Goal: Task Accomplishment & Management: Use online tool/utility

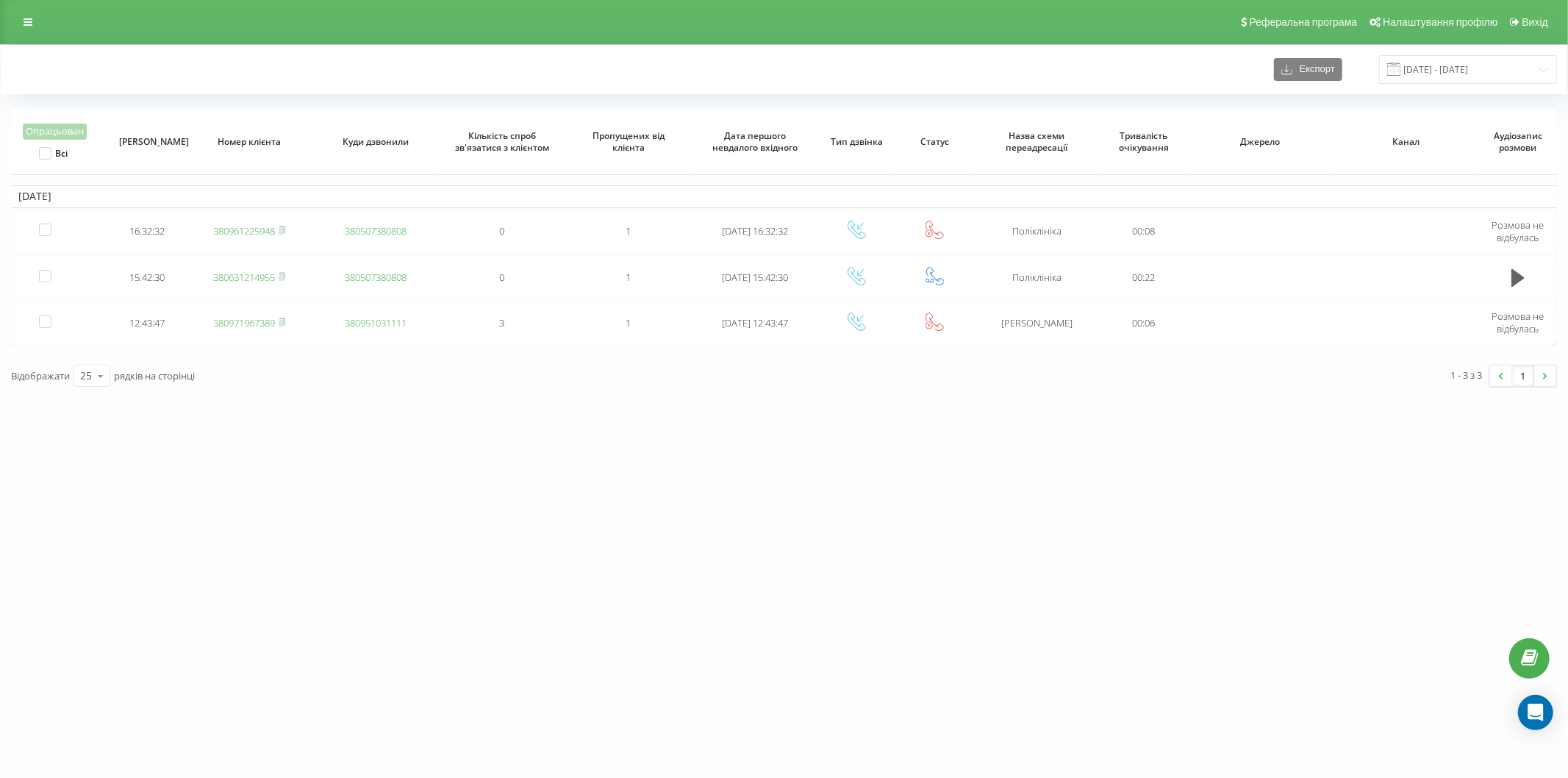
click at [231, 438] on div "vashlikar.ck.ua Проекти vashlikar.ck.ua Дашборд Центр звернень Журнал дзвінків …" at bounding box center [784, 389] width 1568 height 778
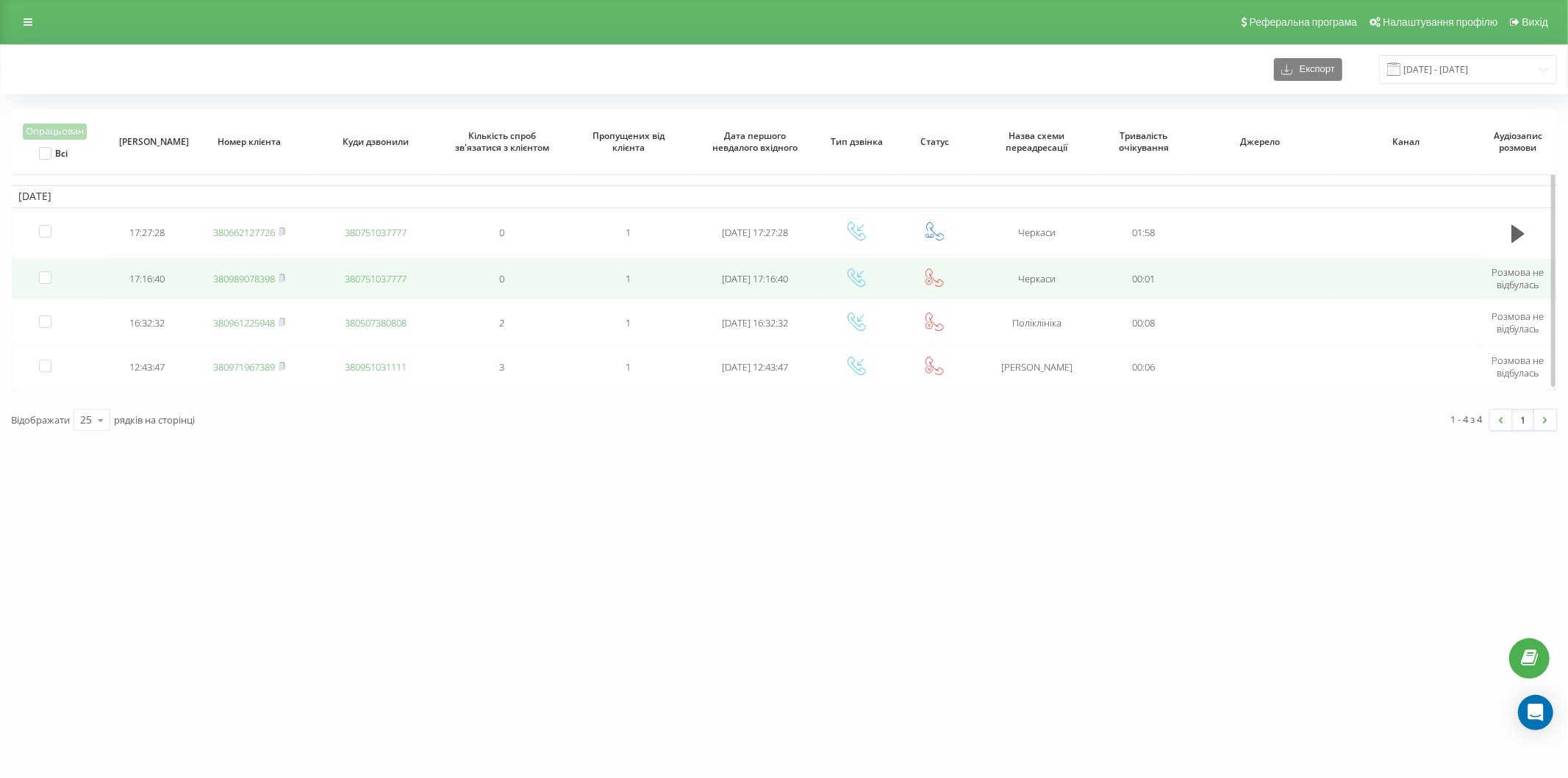
click at [225, 281] on link "380989078398" at bounding box center [244, 279] width 62 height 14
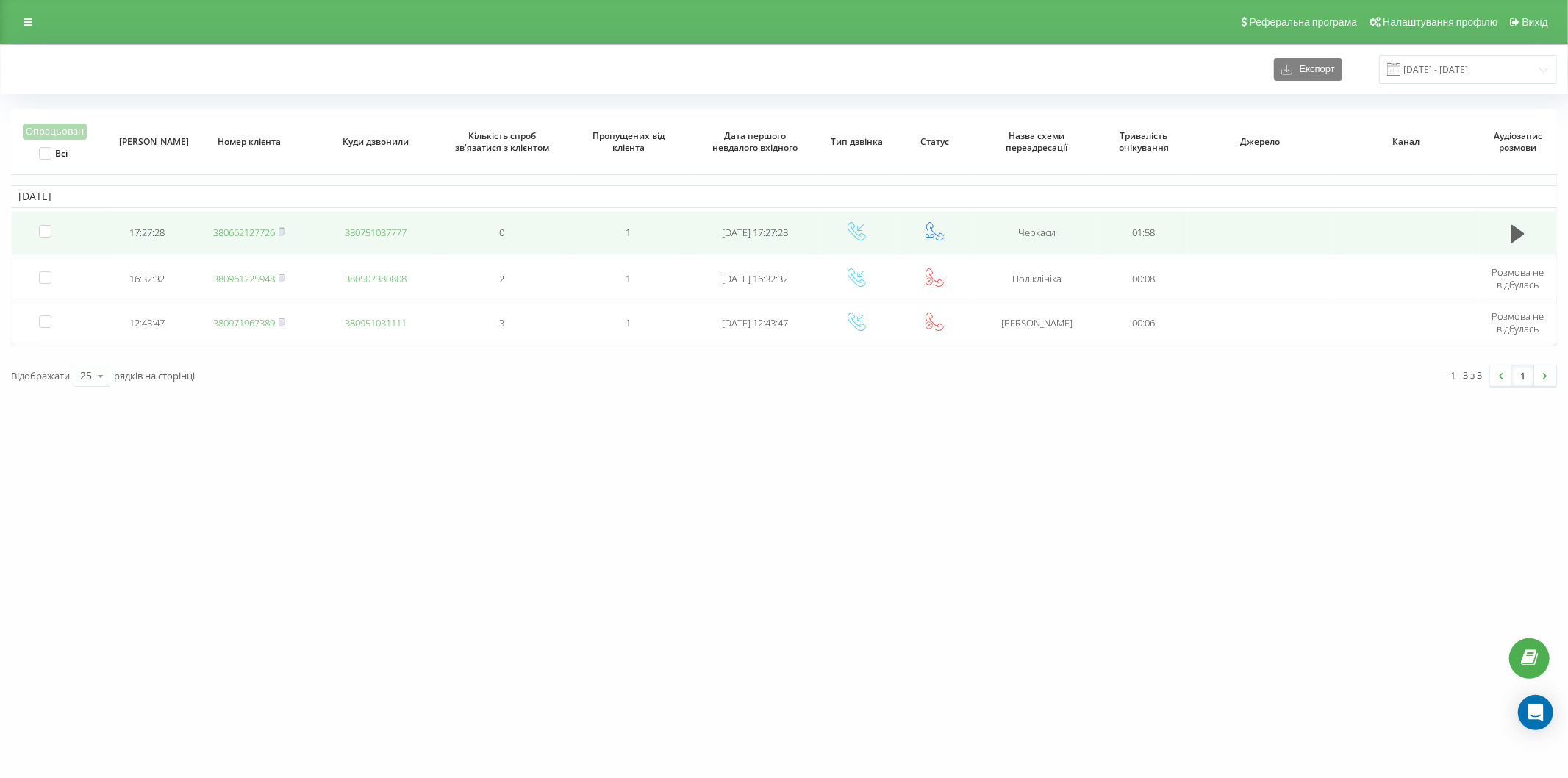
click at [241, 234] on link "380662127726" at bounding box center [244, 232] width 62 height 14
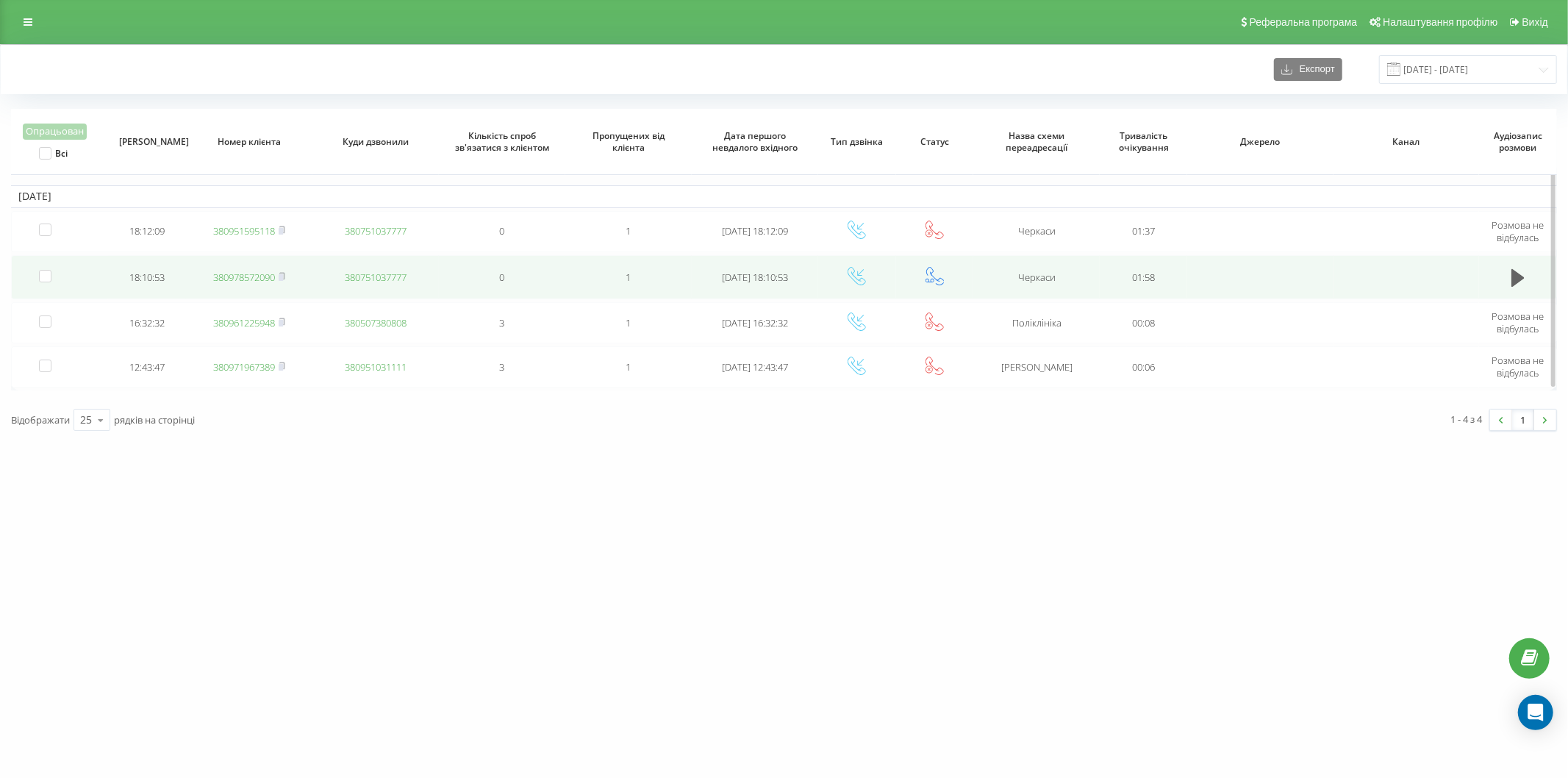
click at [237, 275] on link "380978572090" at bounding box center [244, 278] width 62 height 14
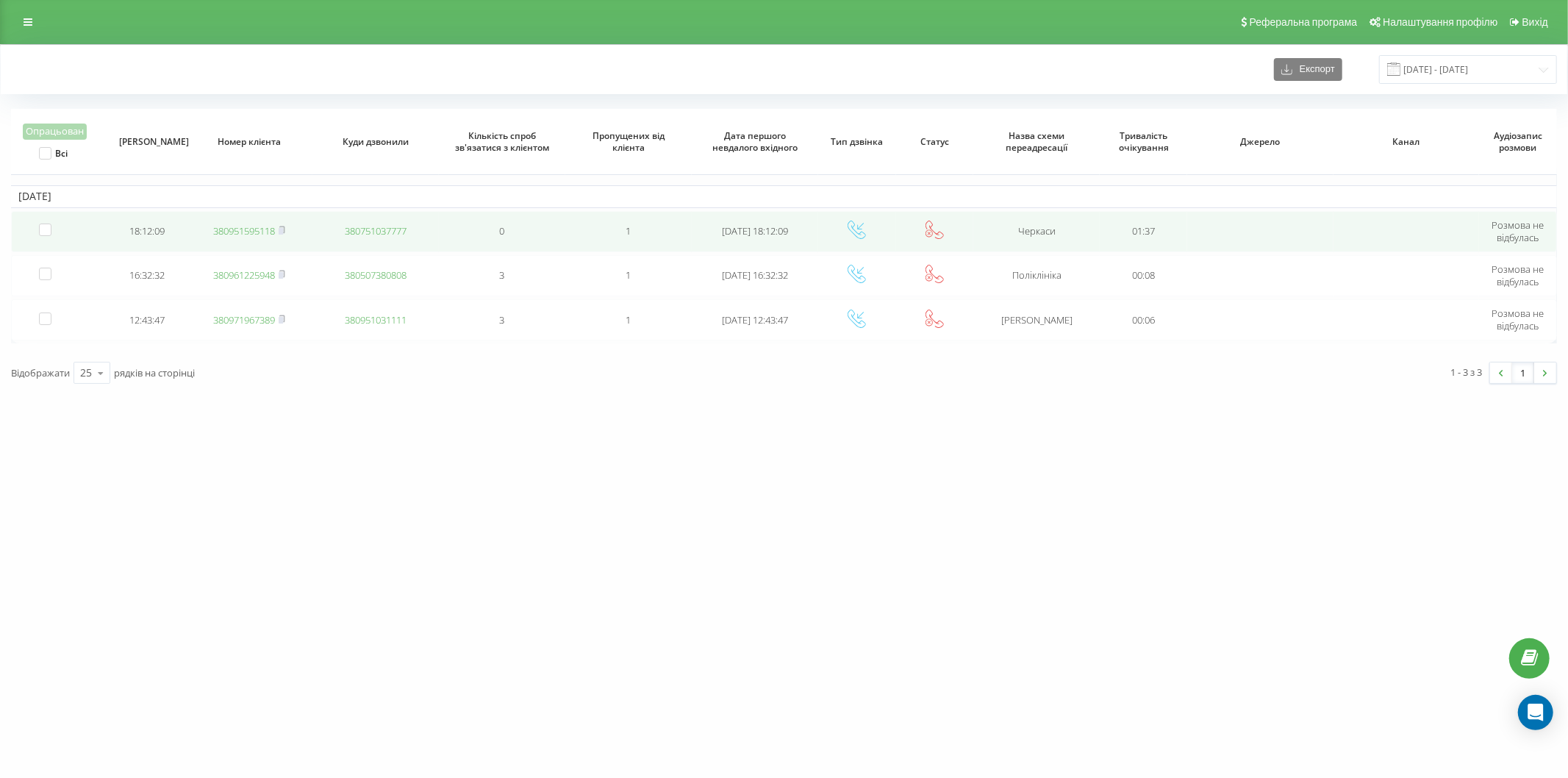
click at [247, 225] on link "380951595118" at bounding box center [244, 231] width 62 height 14
click at [223, 231] on link "380635642685" at bounding box center [244, 231] width 62 height 14
